Goal: Transaction & Acquisition: Purchase product/service

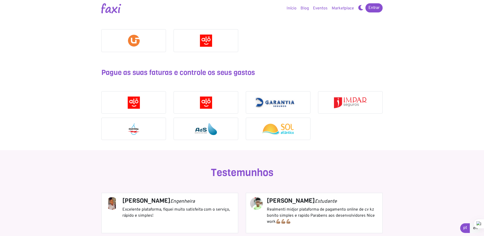
scroll to position [482, 0]
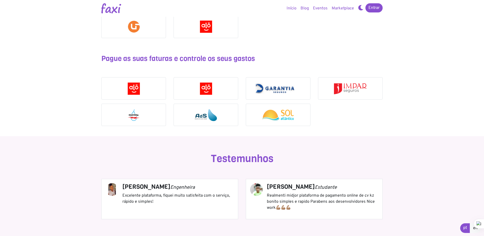
click at [110, 112] on div at bounding box center [134, 115] width 64 height 22
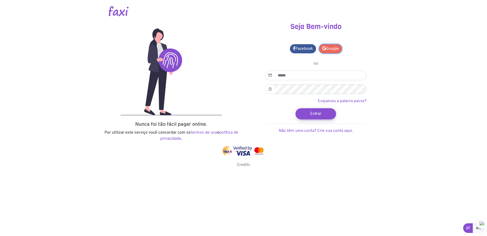
click at [325, 48] on icon at bounding box center [324, 48] width 4 height 4
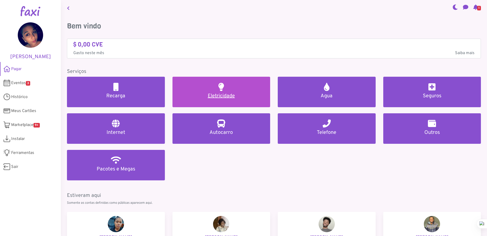
click at [215, 97] on h5 "Eletricidade" at bounding box center [221, 96] width 86 height 6
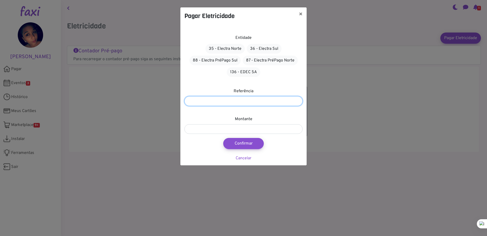
click at [232, 102] on input "number" at bounding box center [243, 101] width 118 height 10
paste input "*******"
type input "*******"
click at [235, 128] on input "number" at bounding box center [243, 129] width 118 height 10
type input "***"
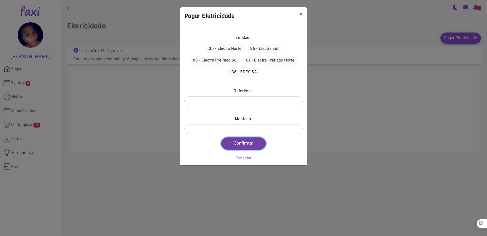
click at [241, 146] on button "Confirmar" at bounding box center [243, 143] width 45 height 12
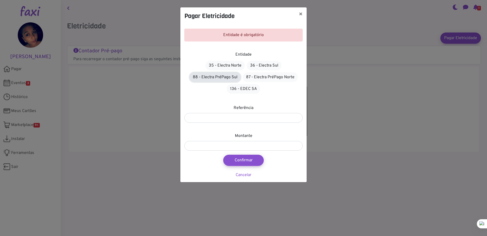
click at [206, 76] on link "88 - Electra PréPago Sul" at bounding box center [214, 77] width 51 height 10
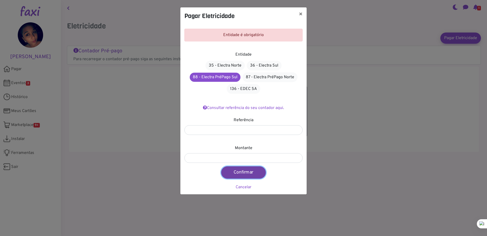
click at [241, 171] on button "Confirmar" at bounding box center [243, 172] width 45 height 12
type input "***"
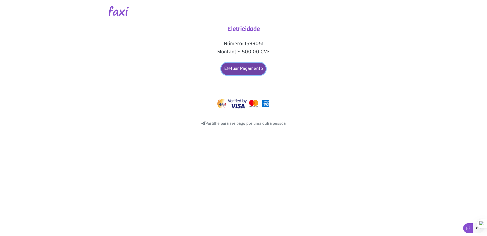
click at [251, 70] on link "Efetuar Pagamento" at bounding box center [243, 69] width 45 height 12
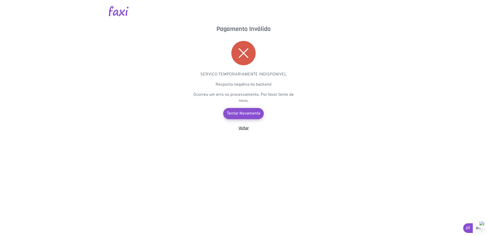
click at [244, 129] on link "Voltar" at bounding box center [243, 127] width 10 height 5
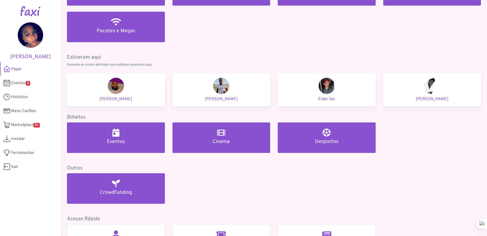
scroll to position [152, 0]
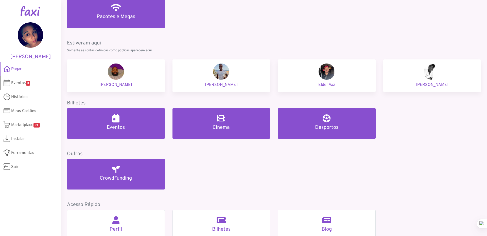
click at [27, 85] on span "3" at bounding box center [28, 83] width 4 height 5
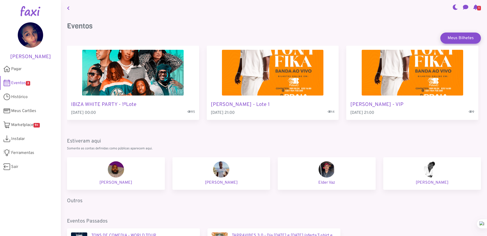
click at [255, 105] on h5 "TONY FIKA - Lote 1" at bounding box center [273, 104] width 124 height 6
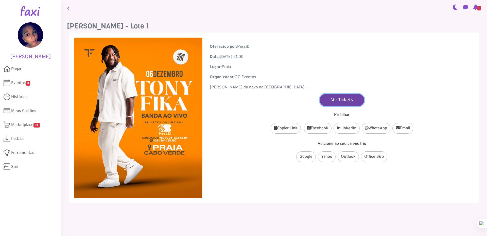
click at [331, 96] on link "Ver Tickets" at bounding box center [341, 100] width 45 height 12
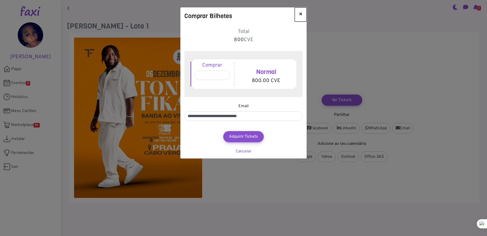
click at [300, 11] on button "×" at bounding box center [301, 14] width 12 height 14
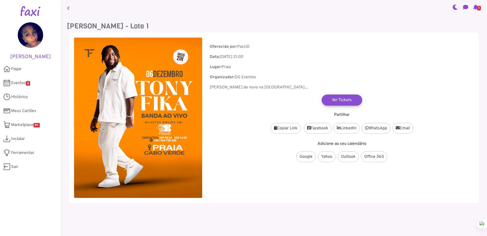
click at [68, 8] on icon at bounding box center [68, 8] width 3 height 4
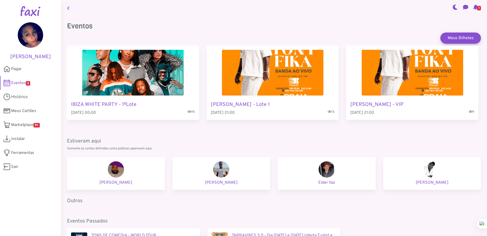
click at [414, 102] on h5 "TONY FIKA - VIP" at bounding box center [412, 104] width 124 height 6
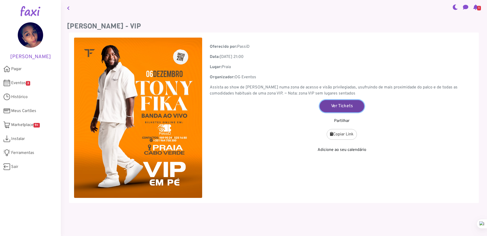
click at [337, 106] on link "Ver Tickets" at bounding box center [341, 106] width 45 height 12
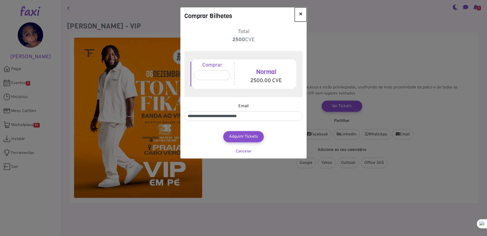
click at [301, 11] on button "×" at bounding box center [301, 14] width 12 height 14
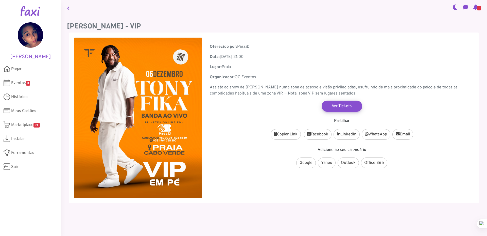
click at [75, 4] on nav "1" at bounding box center [274, 8] width 426 height 16
click at [68, 7] on icon at bounding box center [68, 8] width 3 height 4
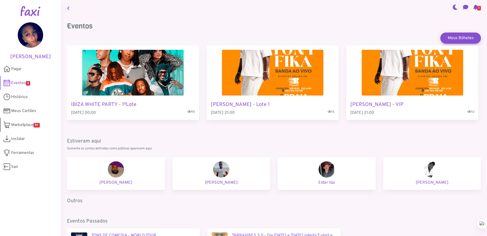
click at [23, 128] on span "Marketplace 9+" at bounding box center [25, 125] width 29 height 6
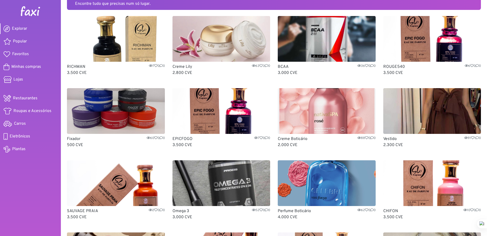
scroll to position [3, 0]
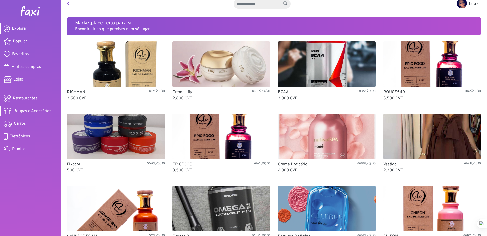
click at [18, 109] on span "Roupas e Acessórios" at bounding box center [32, 111] width 38 height 6
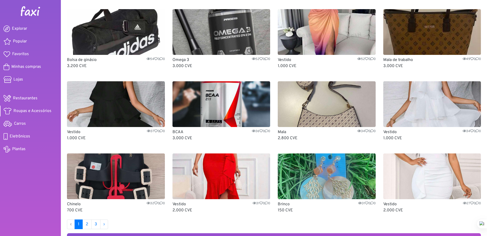
scroll to position [203, 0]
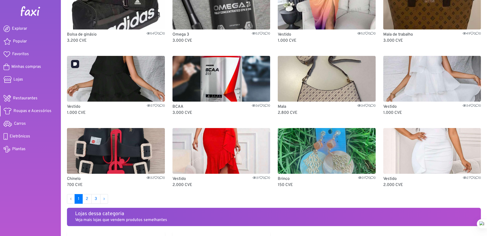
click at [138, 82] on img at bounding box center [116, 79] width 98 height 46
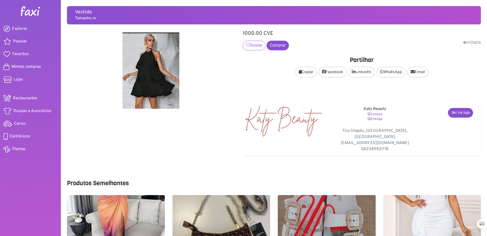
scroll to position [64, 0]
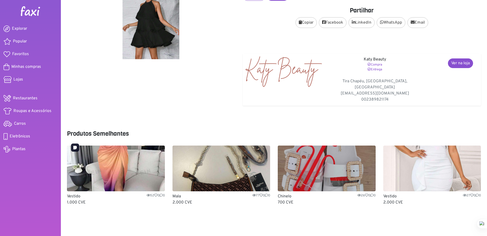
click at [137, 160] on img at bounding box center [116, 168] width 98 height 46
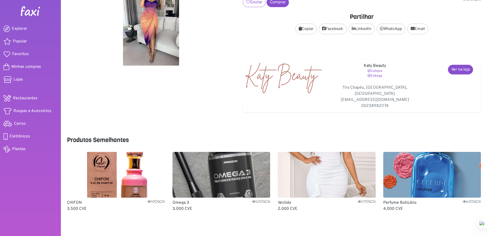
scroll to position [64, 0]
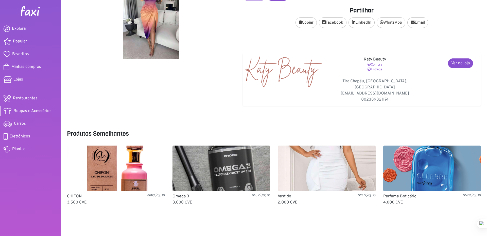
click at [20, 111] on span "Roupas e Acessórios" at bounding box center [32, 111] width 38 height 6
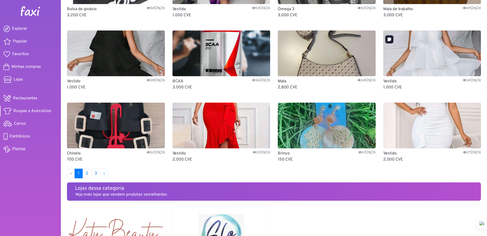
scroll to position [304, 0]
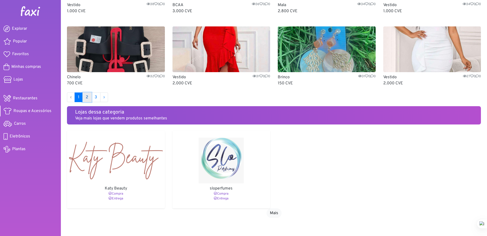
click at [86, 97] on link "2" at bounding box center [86, 97] width 9 height 10
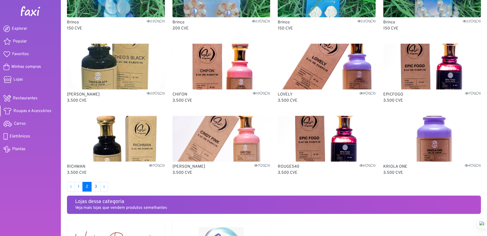
scroll to position [228, 0]
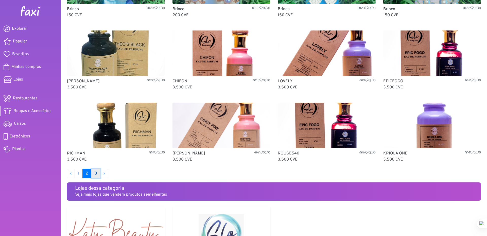
click at [93, 175] on link "3" at bounding box center [95, 173] width 9 height 10
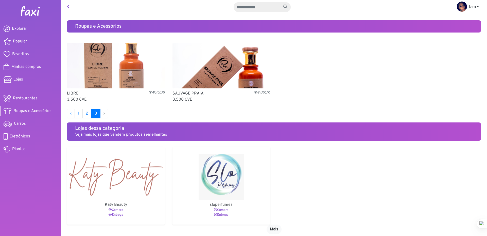
scroll to position [33, 0]
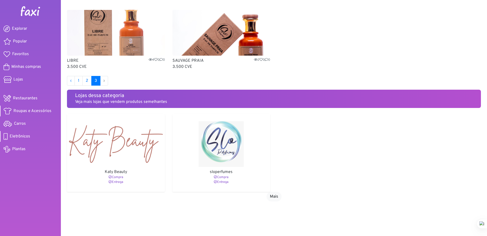
click at [16, 138] on span "Eletrônicos" at bounding box center [20, 136] width 21 height 6
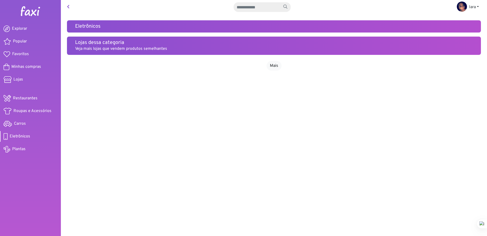
click at [37, 10] on img at bounding box center [30, 11] width 20 height 10
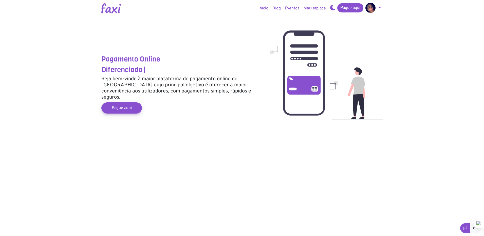
click at [312, 10] on link "Marketplace" at bounding box center [315, 8] width 26 height 10
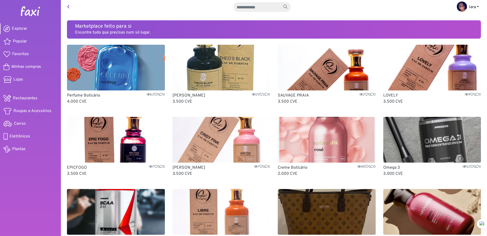
click at [466, 9] on link "Iara" at bounding box center [468, 7] width 30 height 10
click at [389, 12] on nav "Iara Pagamentos Sair" at bounding box center [274, 7] width 426 height 14
